Goal: Transaction & Acquisition: Book appointment/travel/reservation

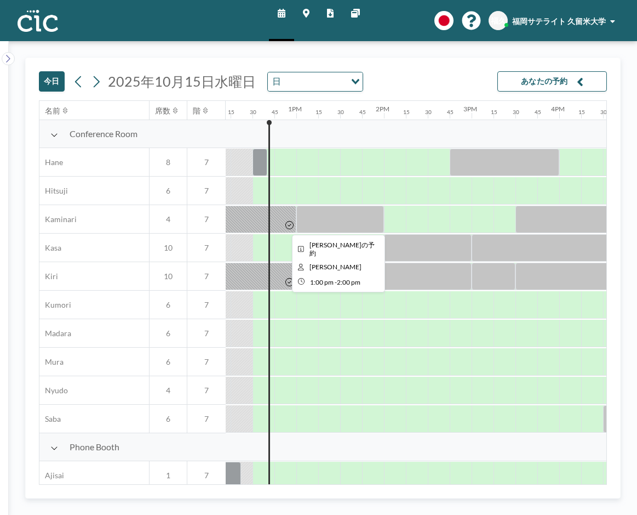
scroll to position [0, 1074]
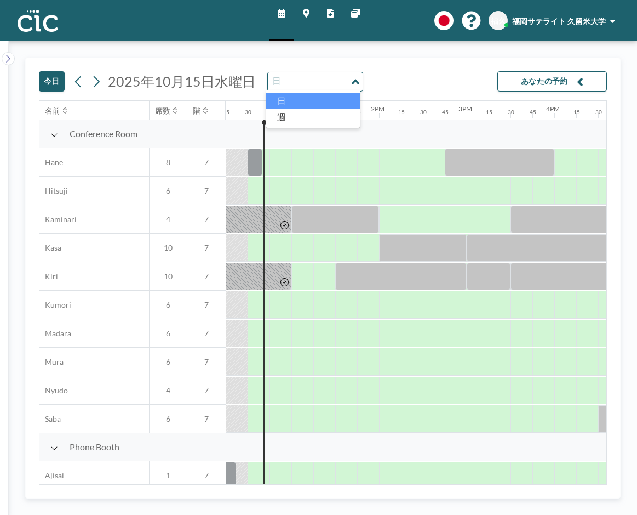
click at [353, 84] on div "Loading..." at bounding box center [356, 80] width 13 height 16
click at [96, 84] on icon at bounding box center [96, 81] width 10 height 16
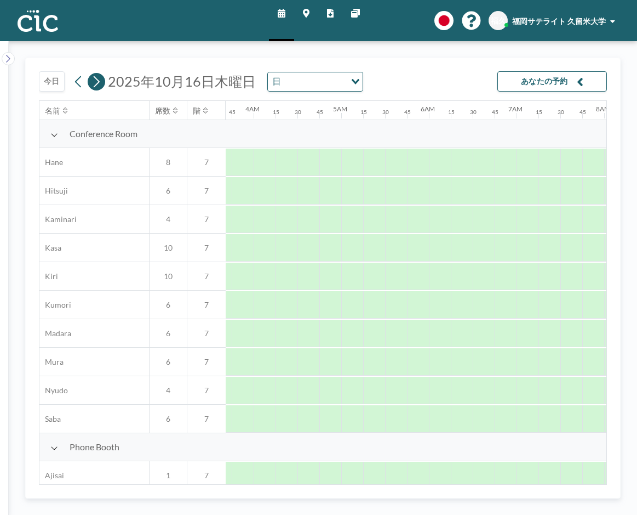
scroll to position [0, 692]
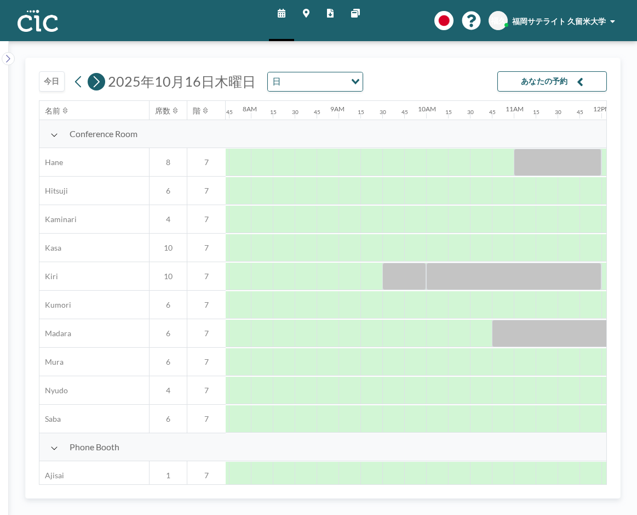
click at [96, 84] on icon at bounding box center [96, 81] width 10 height 16
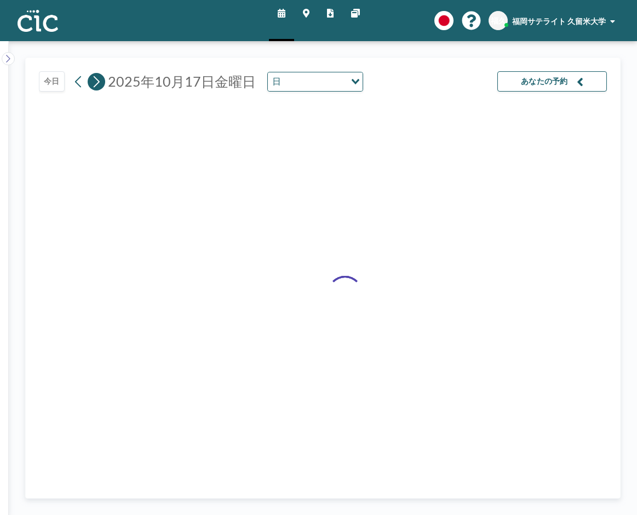
click at [96, 84] on icon at bounding box center [96, 81] width 10 height 16
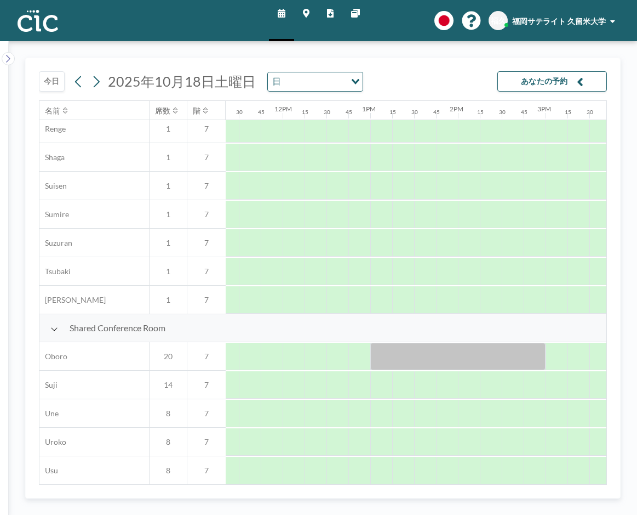
scroll to position [603, 999]
click at [75, 85] on icon at bounding box center [78, 81] width 10 height 16
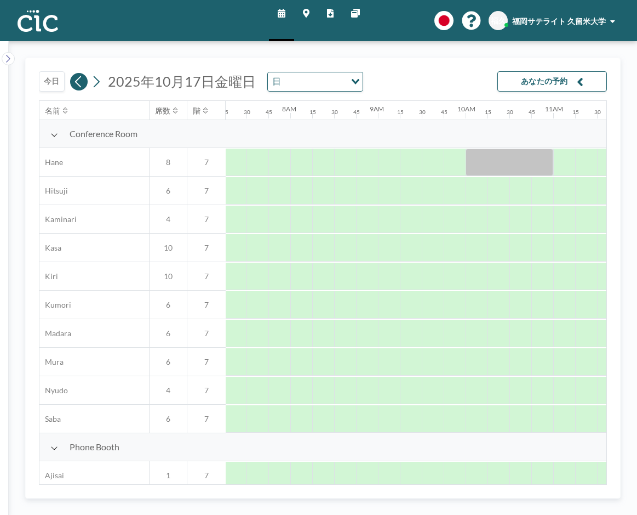
scroll to position [0, 679]
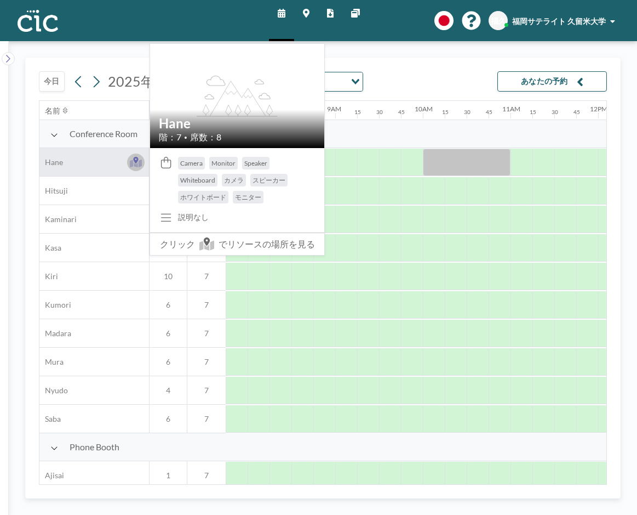
click at [128, 163] on button at bounding box center [136, 162] width 18 height 18
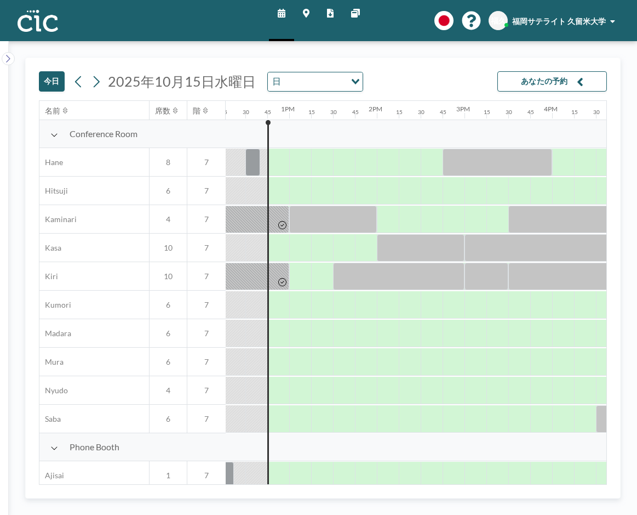
scroll to position [0, 1096]
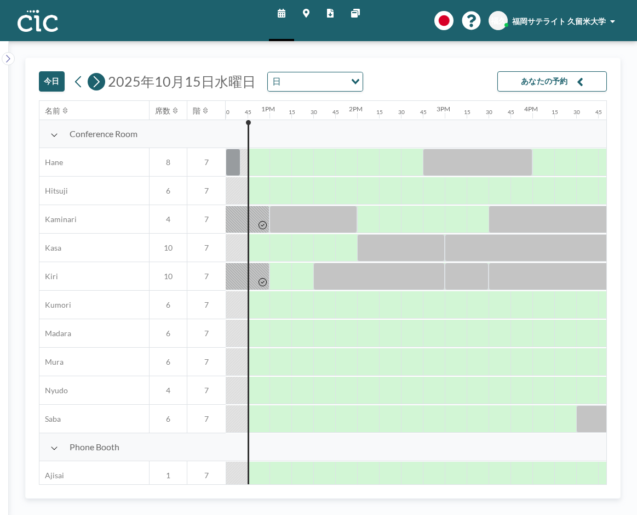
click at [99, 79] on icon at bounding box center [96, 81] width 10 height 16
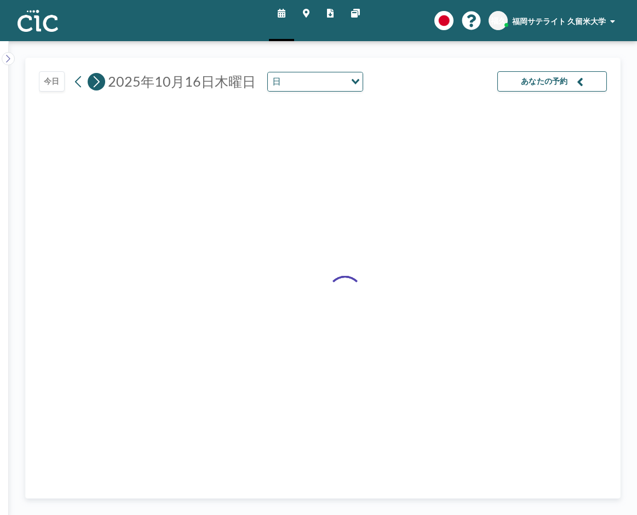
click at [99, 79] on icon at bounding box center [96, 81] width 10 height 16
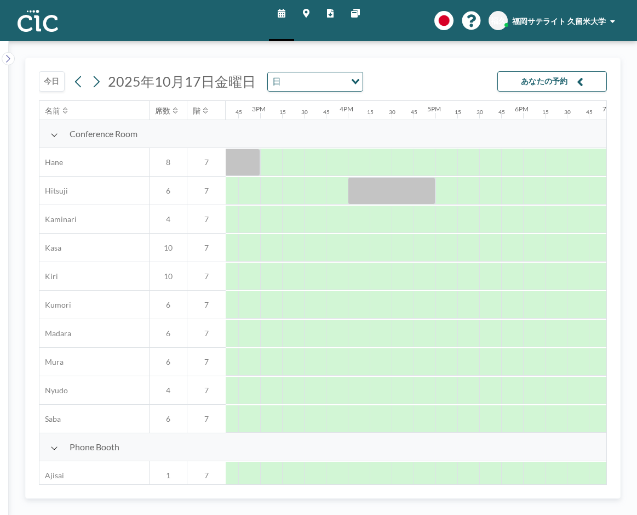
scroll to position [0, 1297]
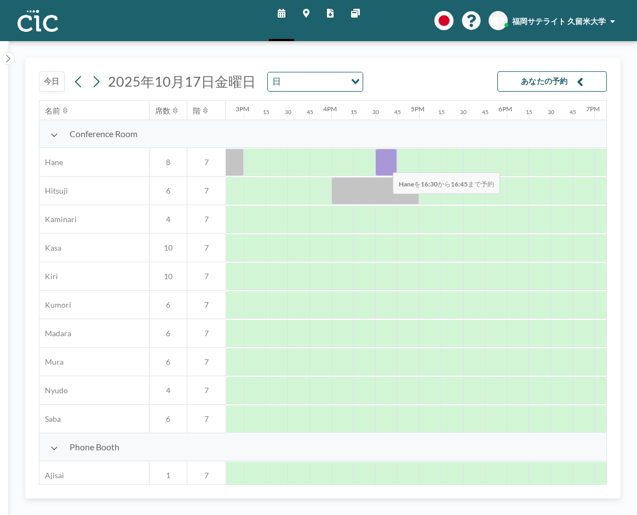
click at [384, 164] on div at bounding box center [386, 161] width 22 height 27
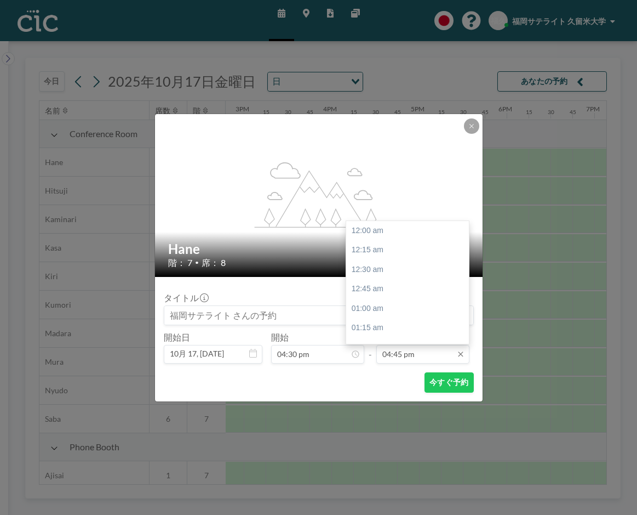
scroll to position [1307, 0]
click at [380, 250] on div "05:00 pm" at bounding box center [410, 250] width 128 height 20
type input "05:00 pm"
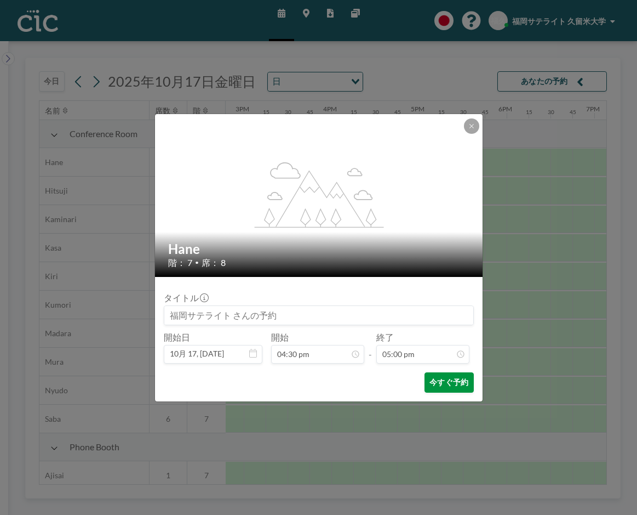
click at [441, 383] on button "今すぐ予約" at bounding box center [449, 382] width 49 height 20
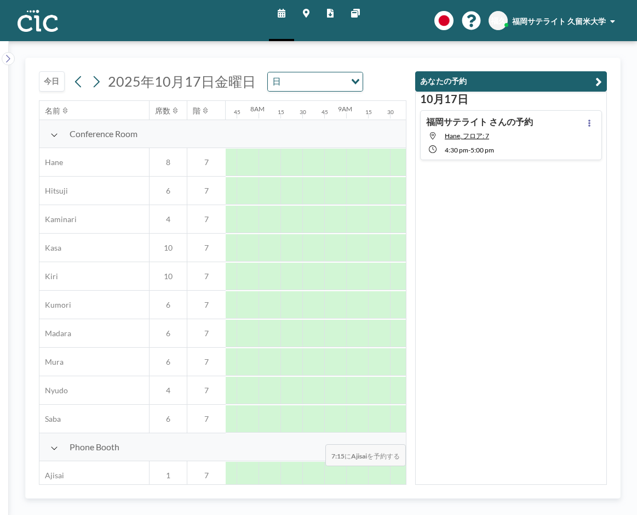
scroll to position [0, 679]
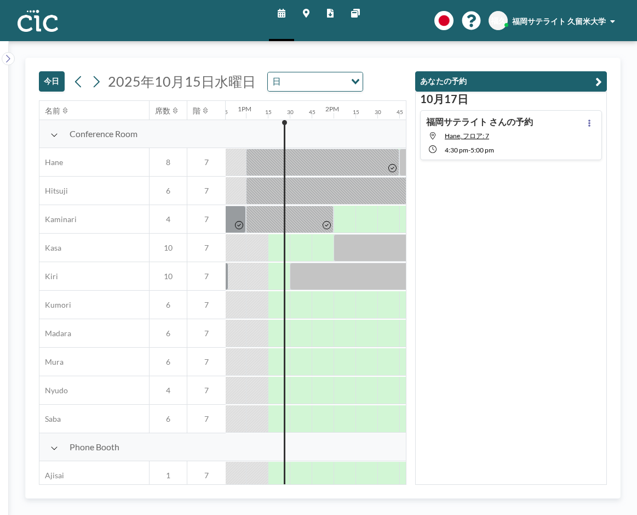
scroll to position [0, 1140]
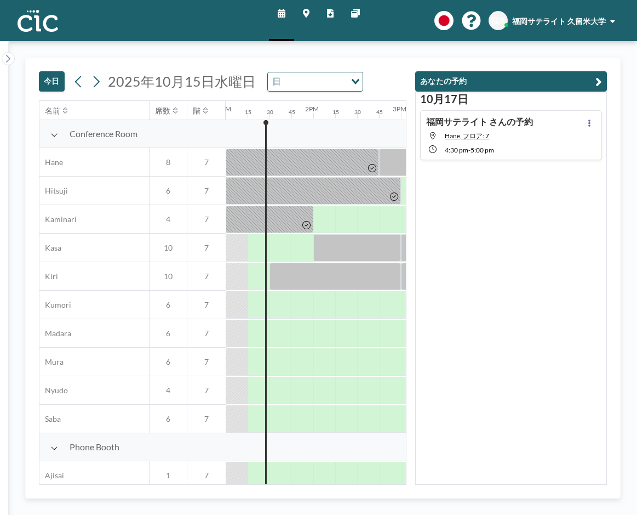
click at [36, 20] on img at bounding box center [38, 21] width 41 height 22
click at [42, 22] on img at bounding box center [38, 21] width 41 height 22
click at [46, 27] on img at bounding box center [38, 21] width 41 height 22
click at [557, 20] on span "福岡サテライト 久留米大学" at bounding box center [559, 20] width 94 height 9
click at [407, 23] on div "スケジュール マップ レポート 他のサイト English Polski 日本語 Española 福久 福岡サテライト 久留米大学 プロフィール ログアウト" at bounding box center [318, 20] width 637 height 41
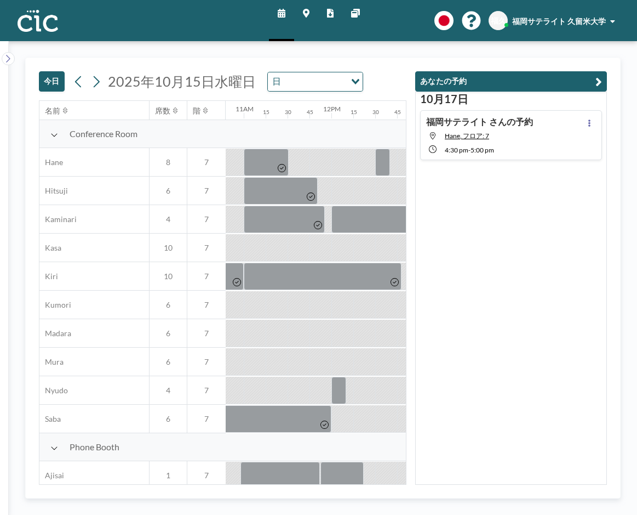
scroll to position [0, 1140]
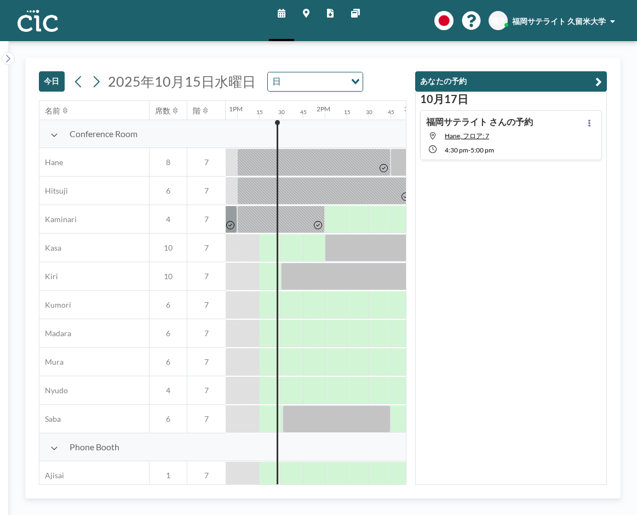
scroll to position [0, 1140]
